Goal: Task Accomplishment & Management: Manage account settings

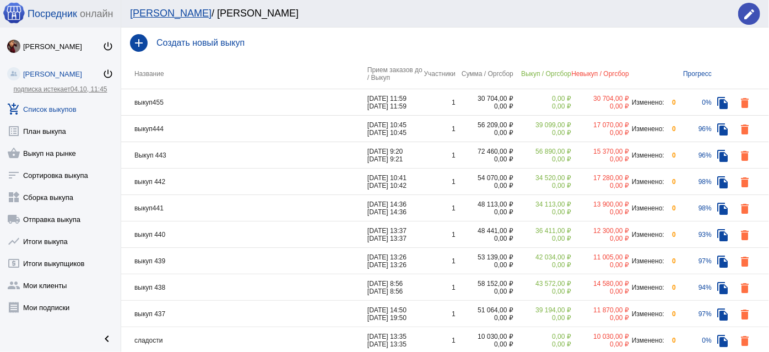
click at [283, 99] on td "выкуп455" at bounding box center [244, 102] width 246 height 26
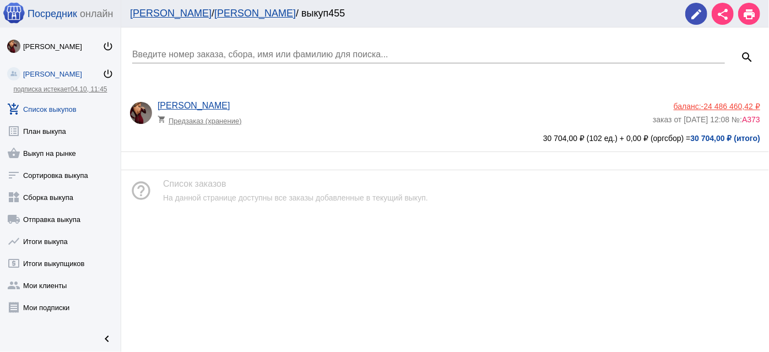
click at [317, 120] on app-delivery-type "shopping_cart Предзаказ (хранение)" at bounding box center [403, 118] width 490 height 14
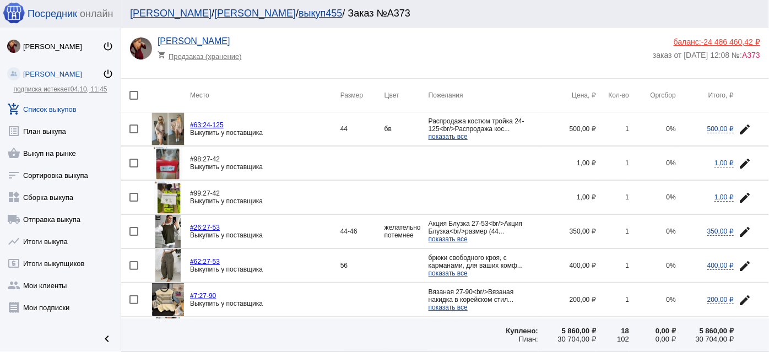
click at [143, 126] on mat-checkbox at bounding box center [140, 129] width 22 height 9
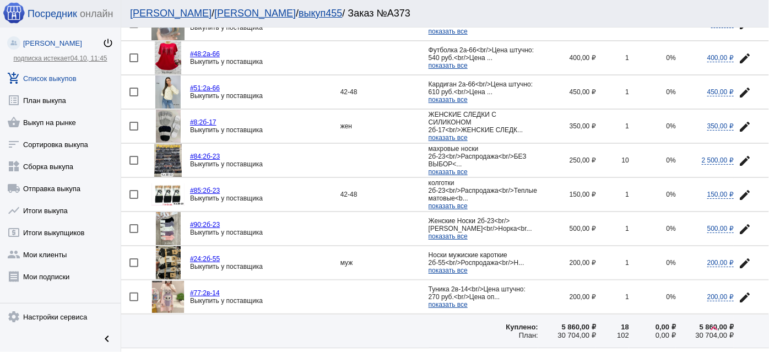
scroll to position [1616, 0]
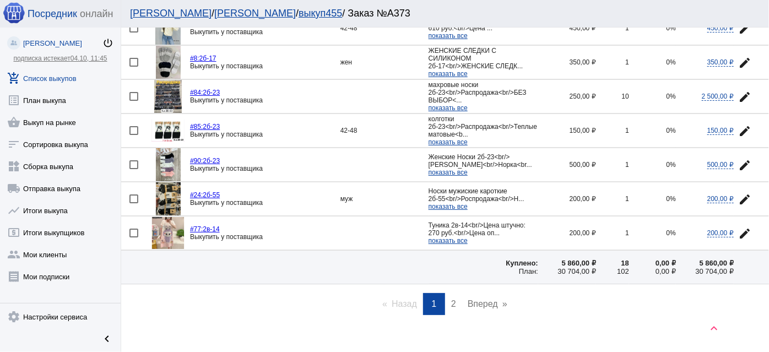
click at [452, 299] on span "2" at bounding box center [453, 303] width 5 height 9
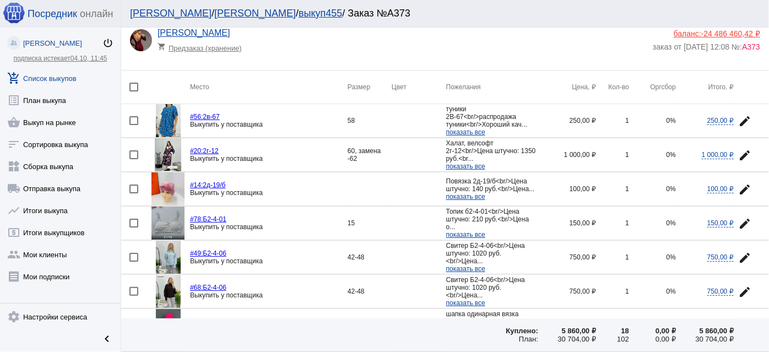
scroll to position [0, 0]
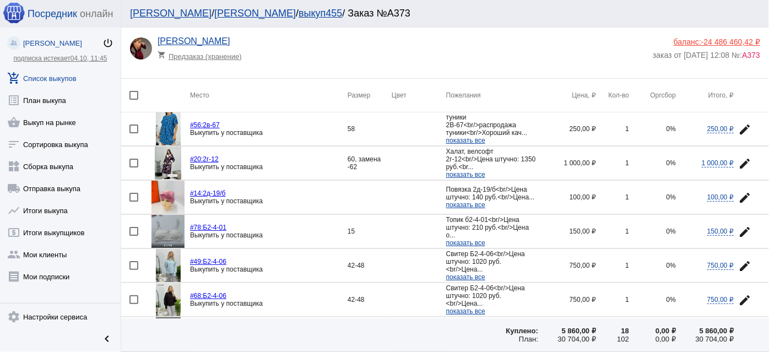
click at [463, 172] on span "показать все" at bounding box center [465, 175] width 39 height 8
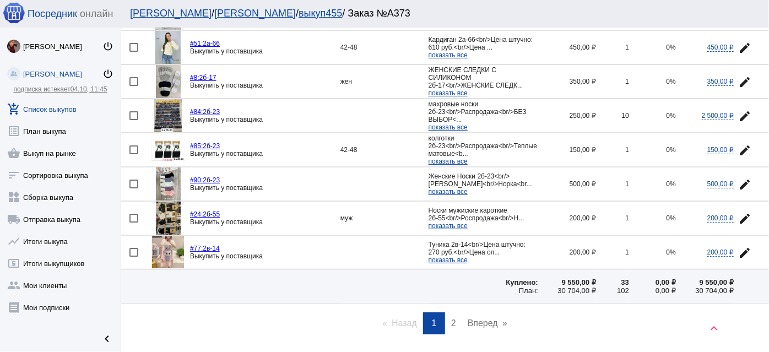
scroll to position [1603, 0]
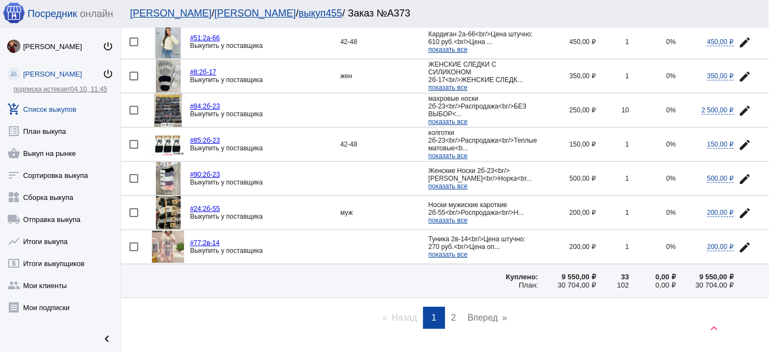
click at [446, 307] on link "page 2" at bounding box center [454, 318] width 16 height 22
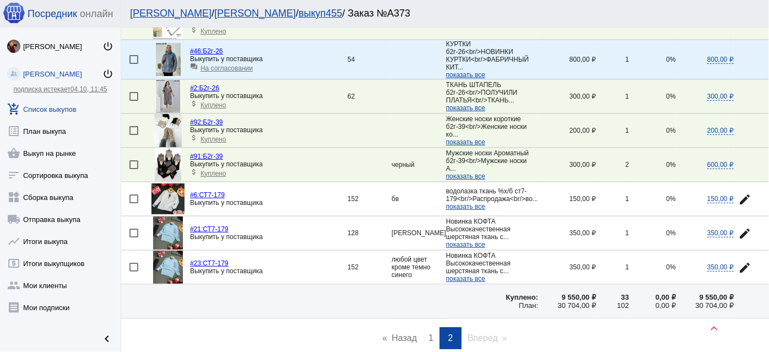
scroll to position [1270, 0]
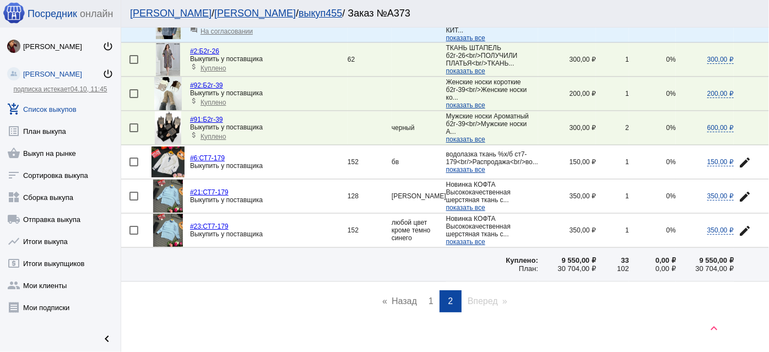
click at [423, 290] on link "page 1" at bounding box center [431, 301] width 16 height 22
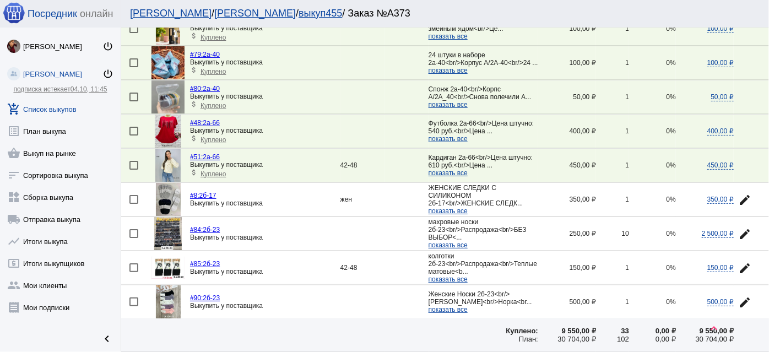
scroll to position [1502, 0]
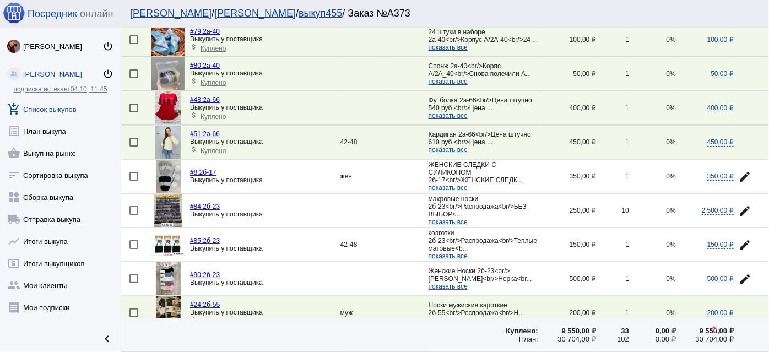
click at [738, 204] on mat-icon "edit" at bounding box center [744, 210] width 13 height 13
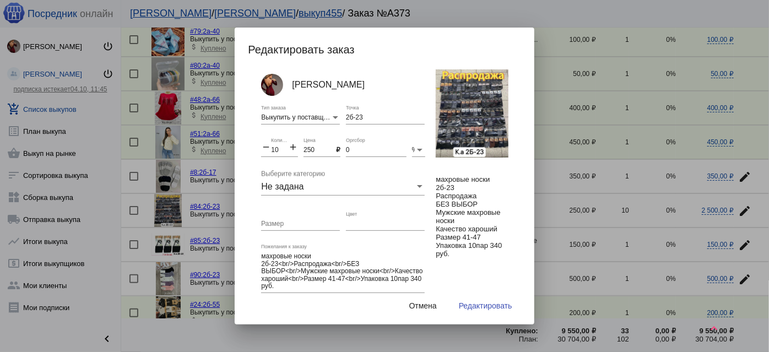
click at [294, 148] on mat-icon "add" at bounding box center [293, 148] width 10 height 13
type input "12"
click at [492, 308] on span "Редактировать" at bounding box center [485, 305] width 53 height 9
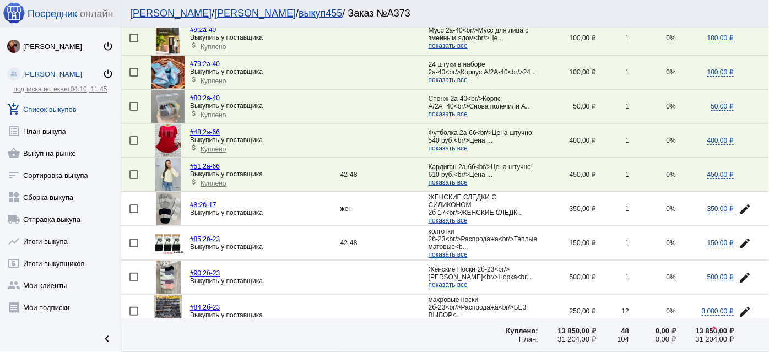
scroll to position [1553, 0]
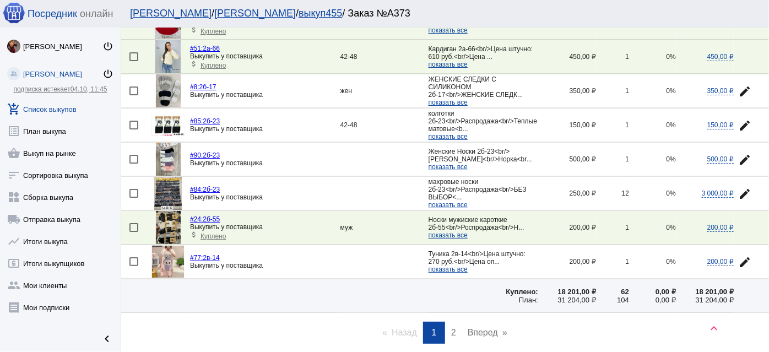
scroll to position [1603, 0]
